Goal: Task Accomplishment & Management: Use online tool/utility

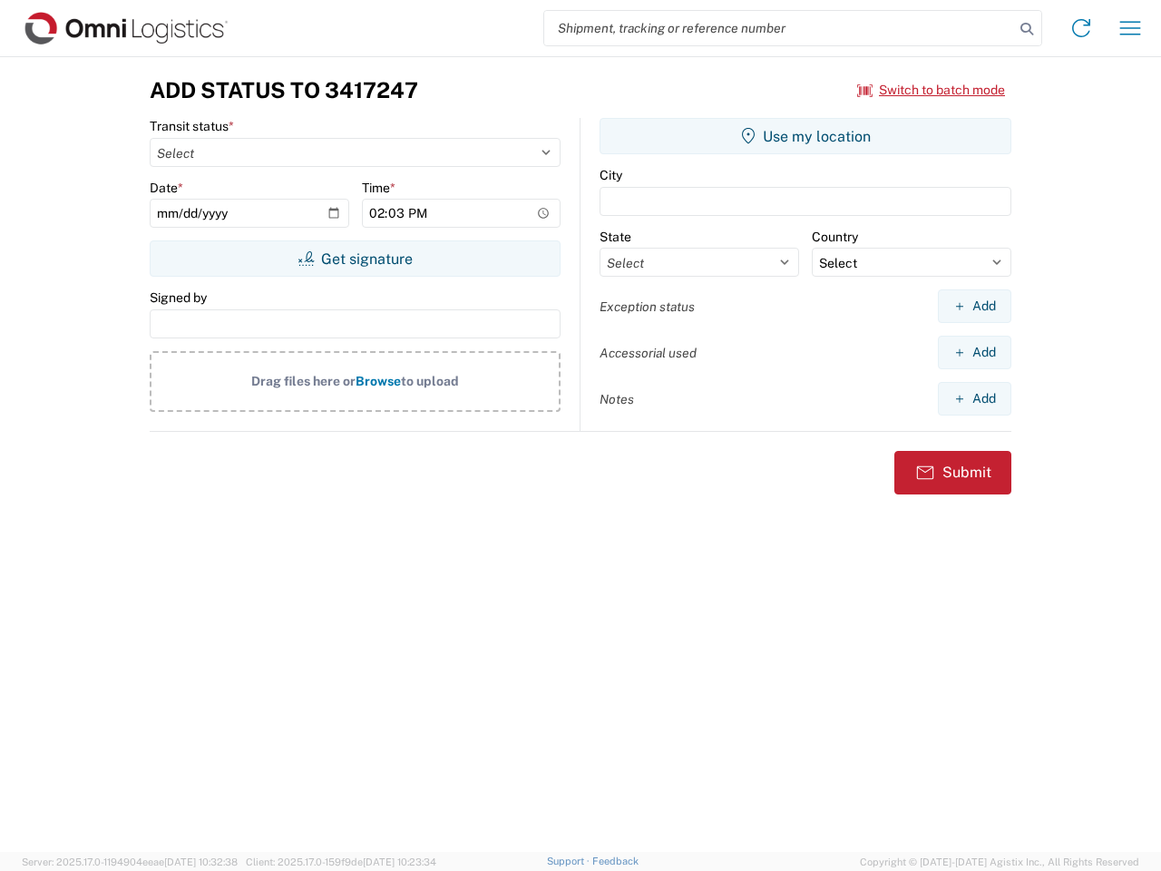
click at [779, 28] on input "search" at bounding box center [779, 28] width 470 height 34
click at [1027, 29] on icon at bounding box center [1026, 28] width 25 height 25
click at [1081, 28] on icon at bounding box center [1081, 28] width 29 height 29
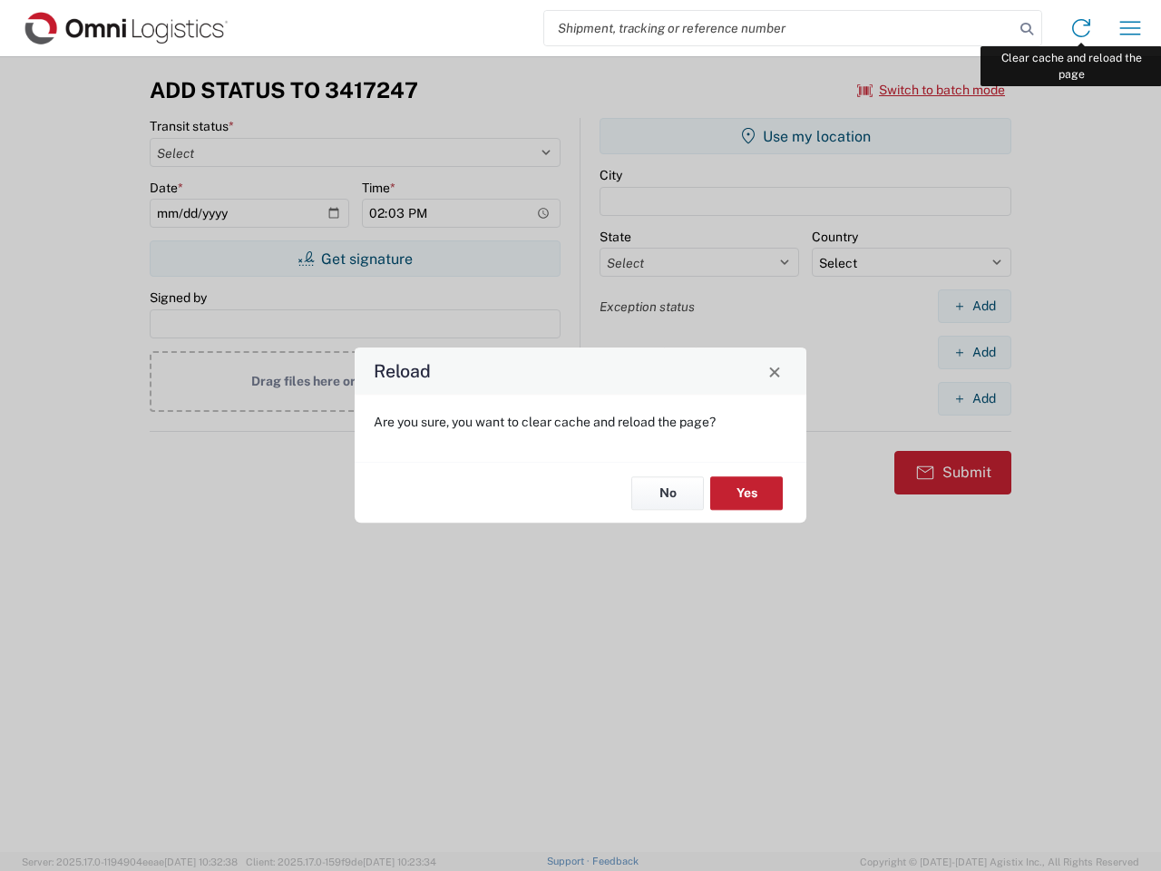
click at [1130, 28] on div "Reload Are you sure, you want to clear cache and reload the page? No Yes" at bounding box center [580, 435] width 1161 height 871
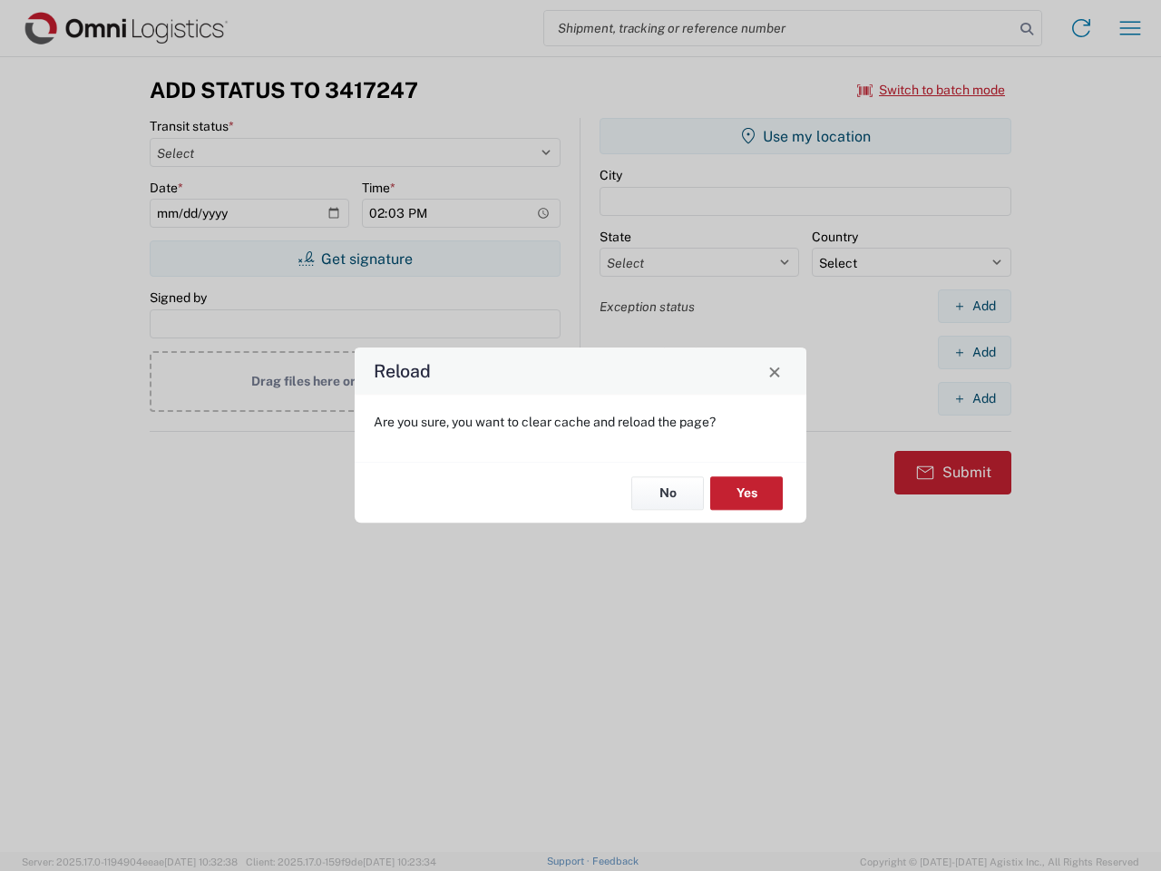
click at [931, 90] on div "Reload Are you sure, you want to clear cache and reload the page? No Yes" at bounding box center [580, 435] width 1161 height 871
click at [355, 258] on div "Reload Are you sure, you want to clear cache and reload the page? No Yes" at bounding box center [580, 435] width 1161 height 871
click at [805, 136] on div "Reload Are you sure, you want to clear cache and reload the page? No Yes" at bounding box center [580, 435] width 1161 height 871
click at [974, 306] on div "Reload Are you sure, you want to clear cache and reload the page? No Yes" at bounding box center [580, 435] width 1161 height 871
click at [974, 352] on div "Reload Are you sure, you want to clear cache and reload the page? No Yes" at bounding box center [580, 435] width 1161 height 871
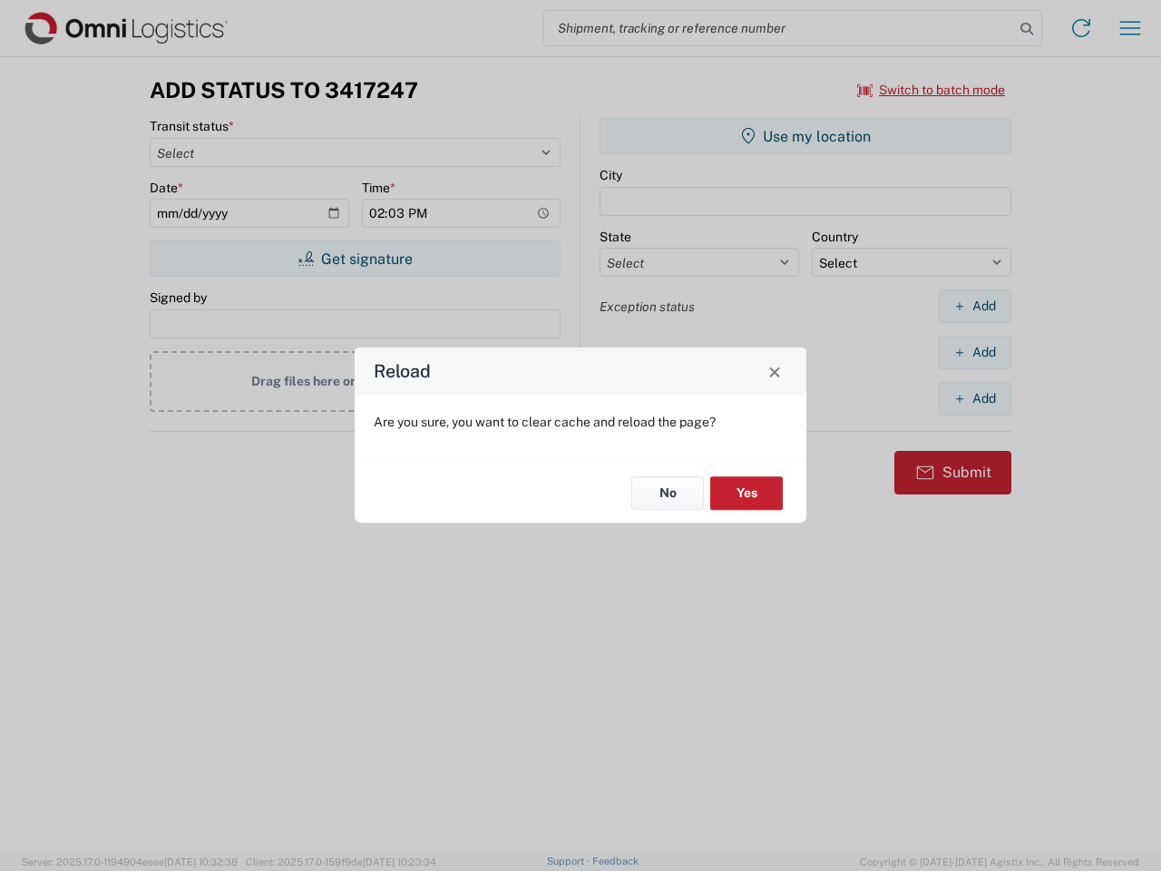
click at [974, 398] on div "Reload Are you sure, you want to clear cache and reload the page? No Yes" at bounding box center [580, 435] width 1161 height 871
